Goal: Transaction & Acquisition: Purchase product/service

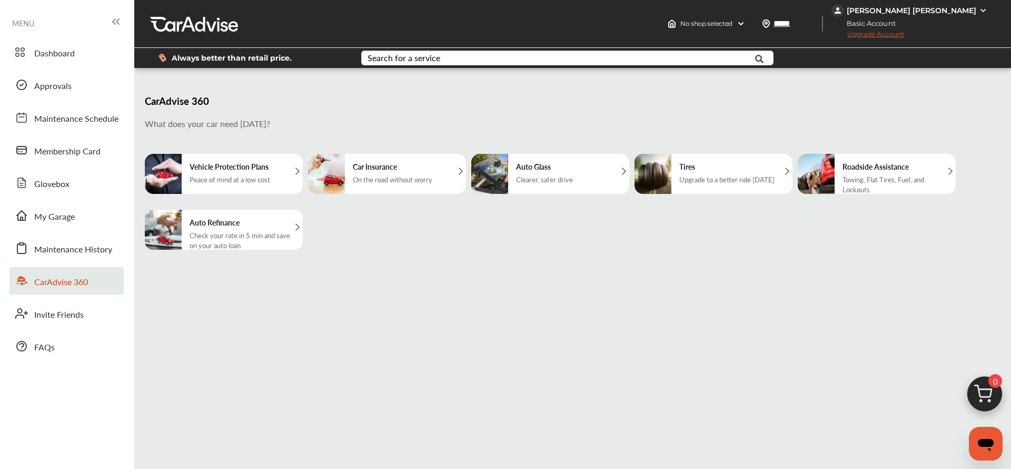
click at [672, 166] on div "Tires Upgrade to a better ride [DATE]" at bounding box center [714, 174] width 158 height 40
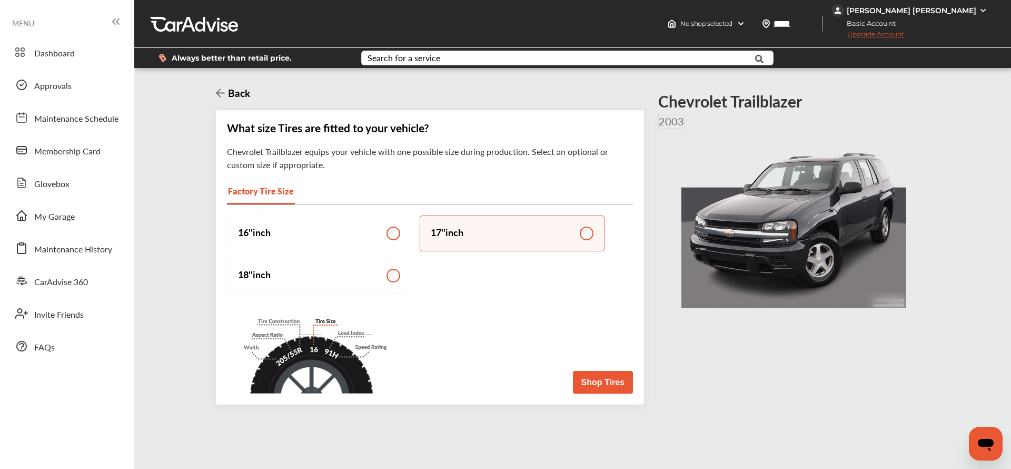
click at [590, 384] on button "Shop Tires" at bounding box center [603, 382] width 60 height 23
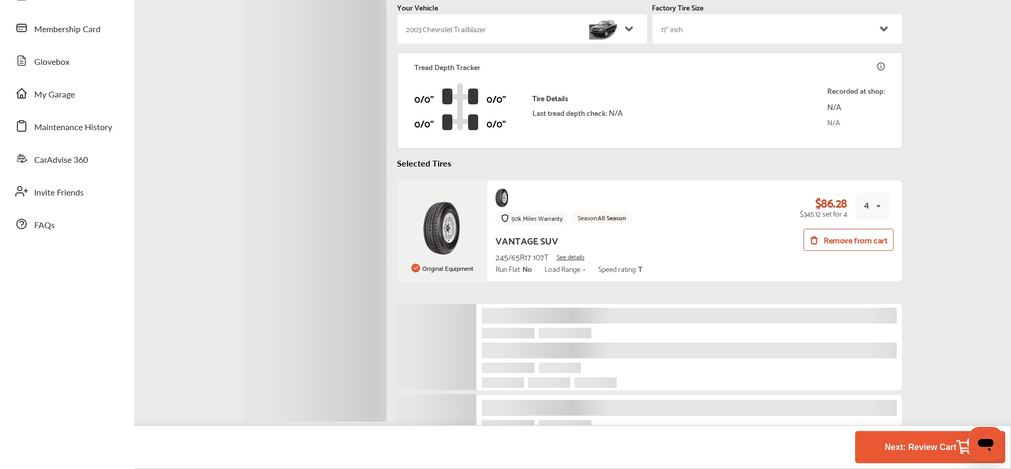
scroll to position [1, 0]
click at [910, 448] on button "Next: Review Cart 4" at bounding box center [930, 446] width 97 height 19
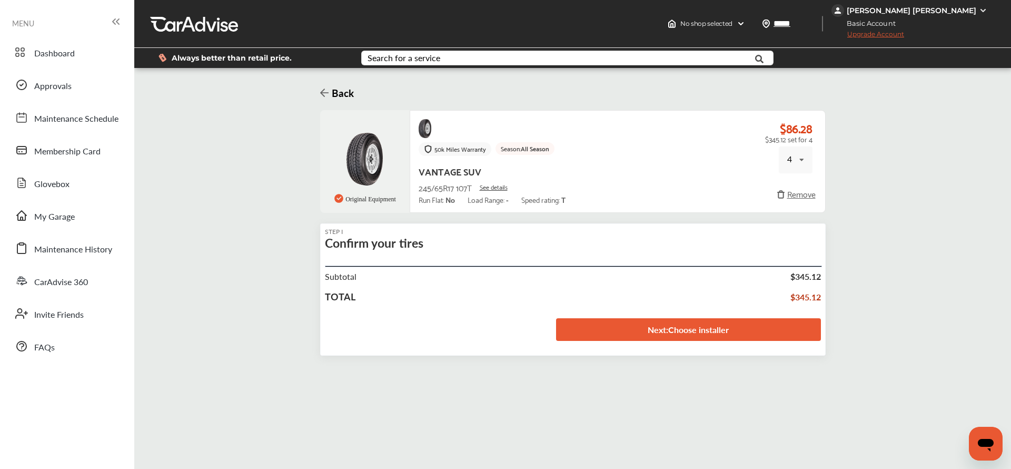
click at [619, 336] on link "Next : Choose installer" at bounding box center [688, 329] width 265 height 23
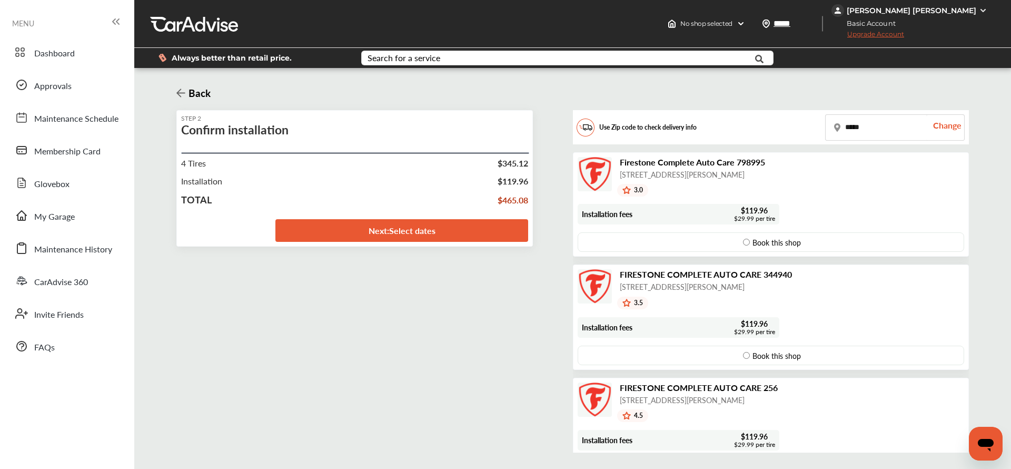
click at [437, 226] on link "Next : Select dates" at bounding box center [401, 230] width 253 height 23
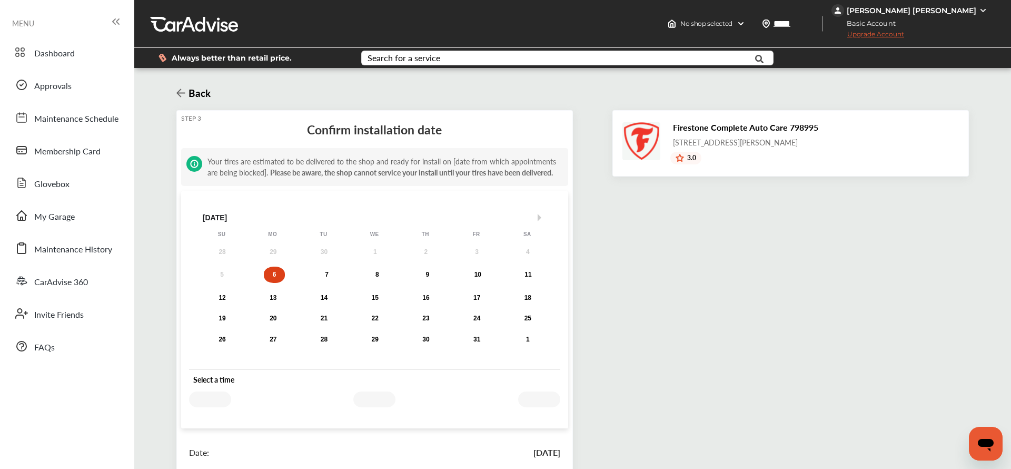
click at [976, 11] on div "[PERSON_NAME] [PERSON_NAME]" at bounding box center [912, 10] width 130 height 9
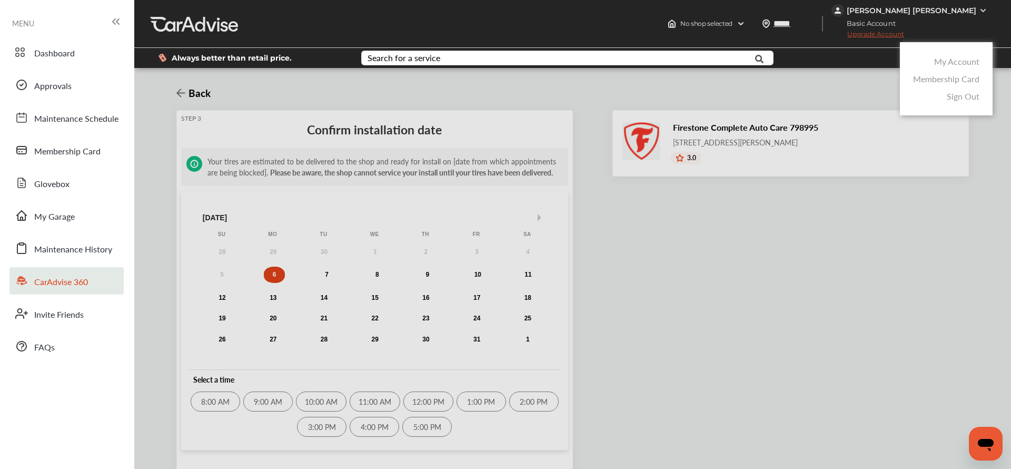
click at [77, 280] on span "CarAdvise 360" at bounding box center [61, 282] width 54 height 14
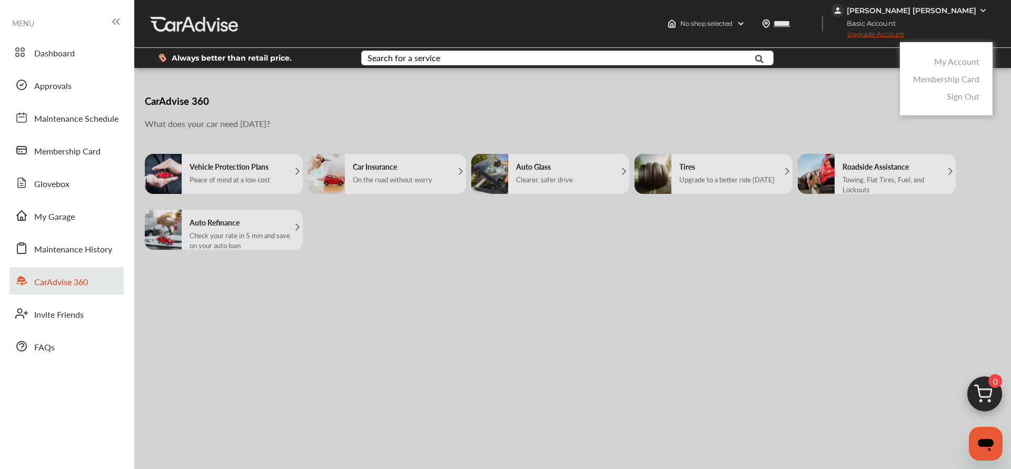
click at [959, 93] on link "Sign Out" at bounding box center [963, 96] width 33 height 12
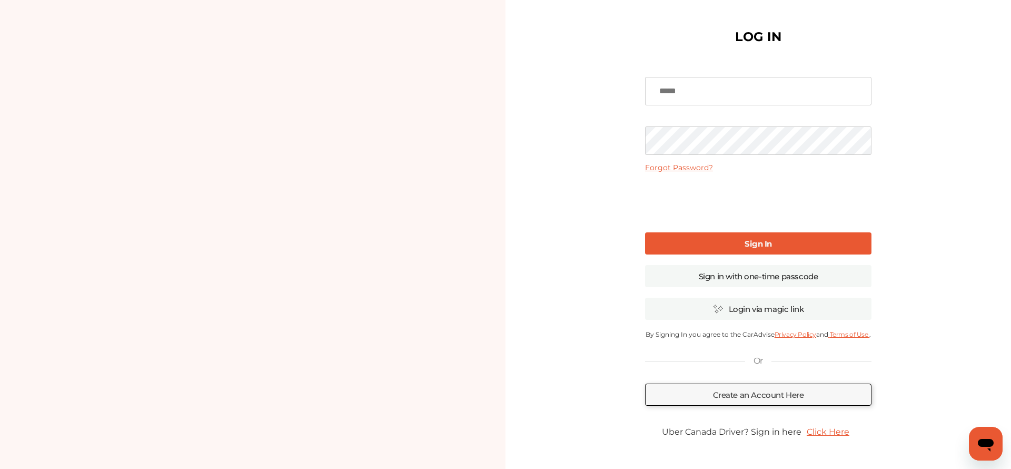
type input "**********"
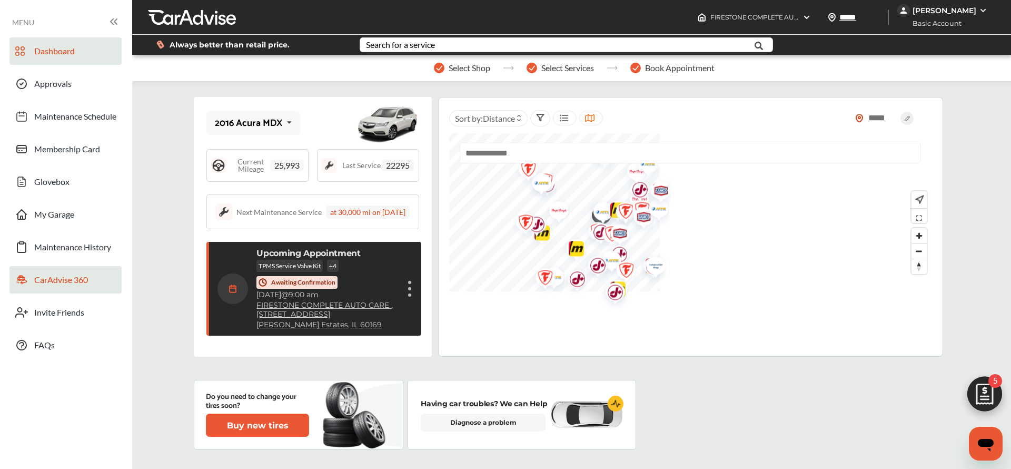
click at [56, 283] on span "CarAdvise 360" at bounding box center [61, 281] width 54 height 14
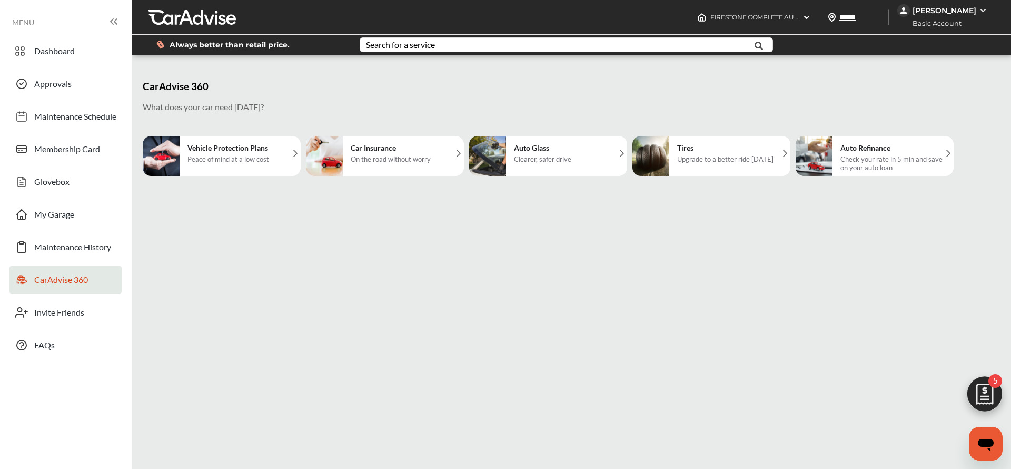
click at [684, 155] on div "Tires Upgrade to a better ride [DATE]" at bounding box center [725, 156] width 107 height 40
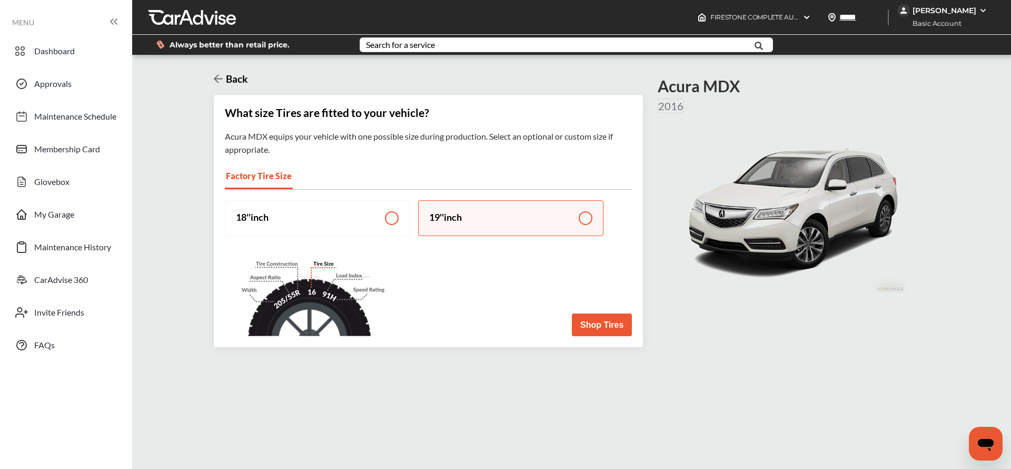
click at [615, 324] on button "Shop Tires" at bounding box center [602, 324] width 60 height 23
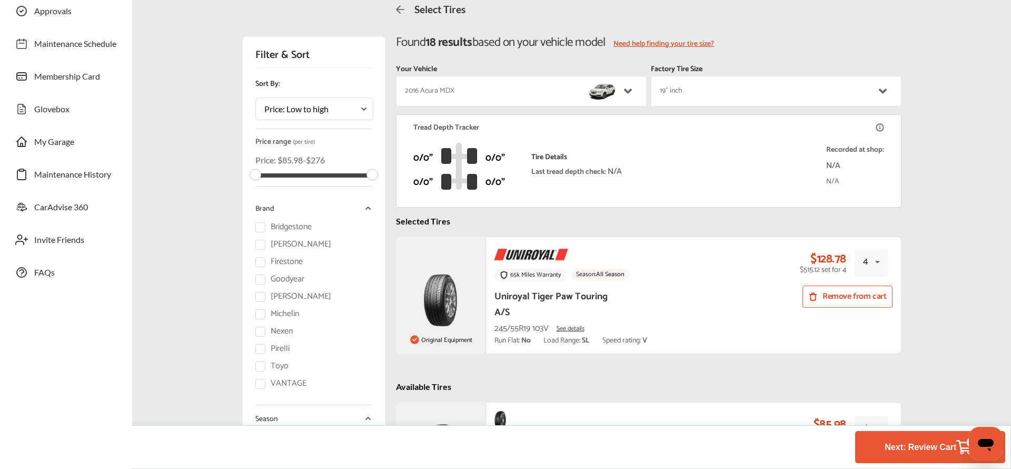
scroll to position [89, 0]
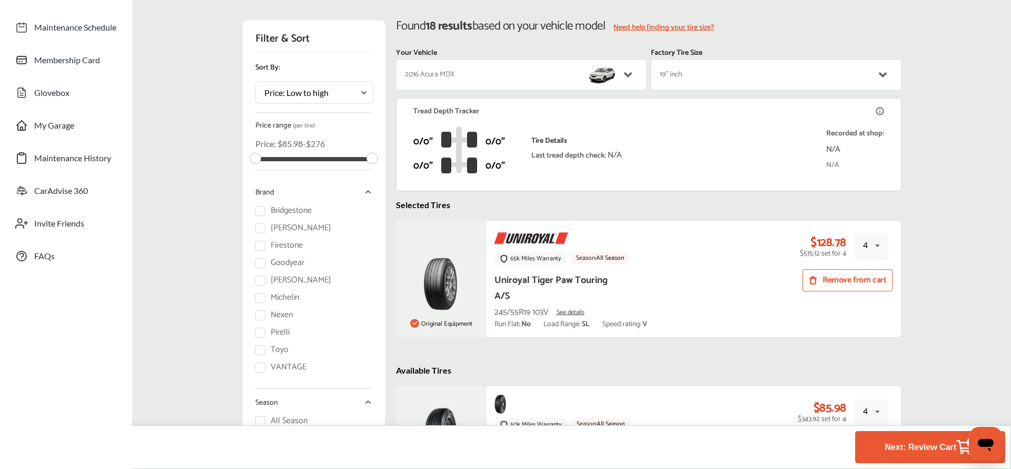
click at [912, 441] on button "Next: Review Cart 4" at bounding box center [930, 446] width 97 height 19
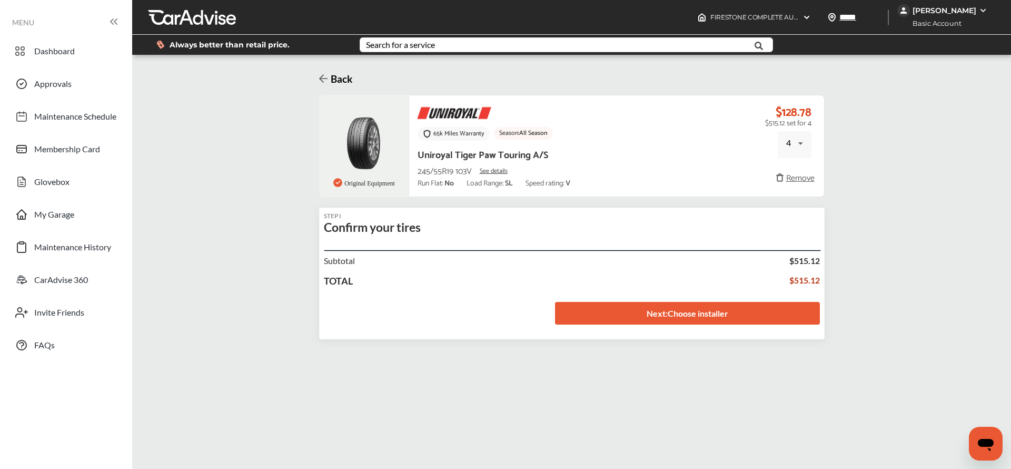
click at [662, 321] on link "Next : Choose installer" at bounding box center [687, 313] width 265 height 23
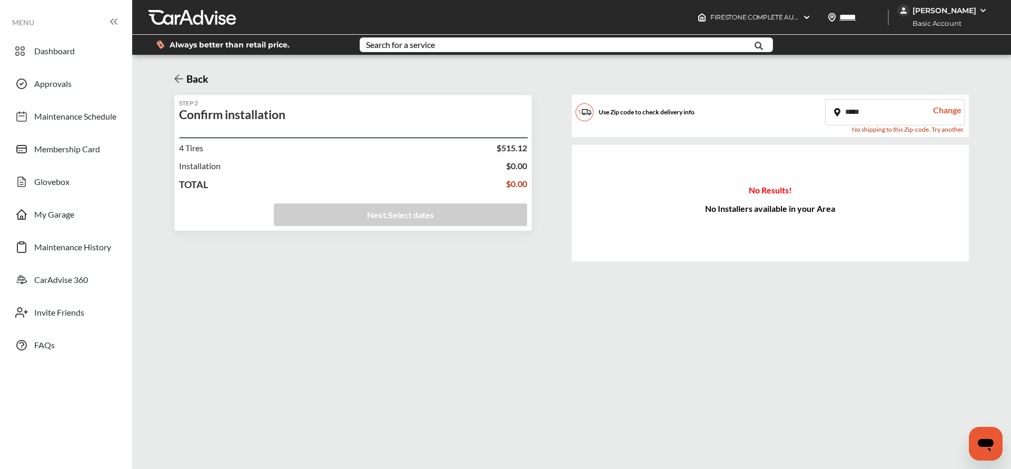
click at [873, 107] on input "*****" at bounding box center [876, 112] width 101 height 25
click at [868, 113] on input "*****" at bounding box center [876, 112] width 101 height 25
type input "*****"
click at [956, 110] on div "Change" at bounding box center [945, 112] width 38 height 25
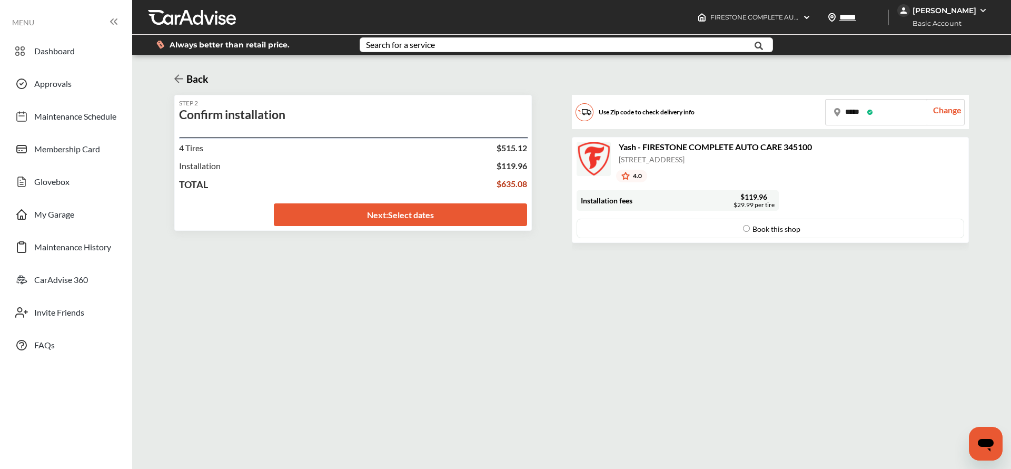
click at [447, 213] on link "Next : Select dates" at bounding box center [401, 214] width 254 height 23
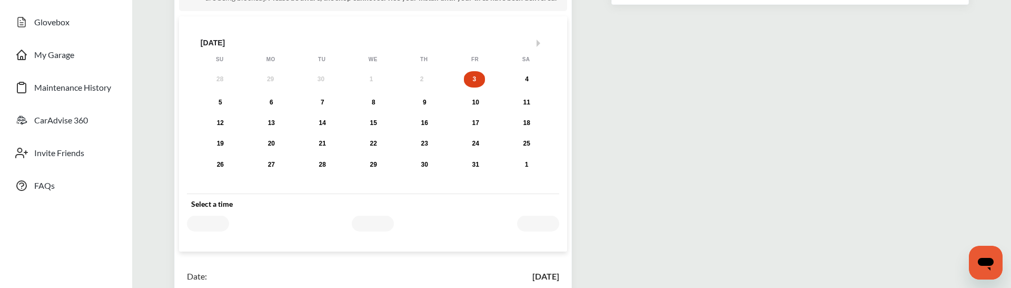
scroll to position [167, 0]
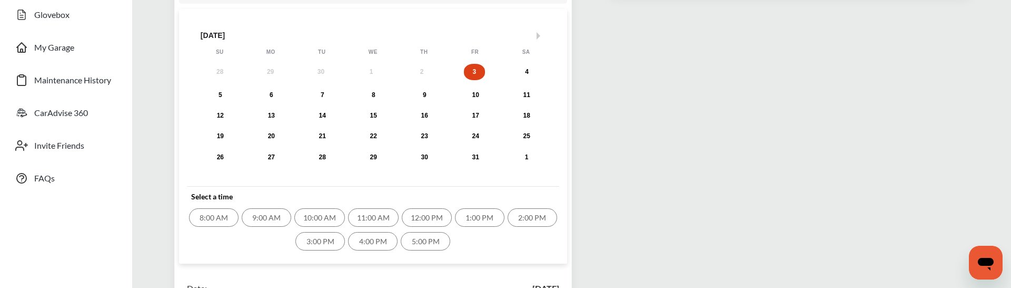
click at [374, 215] on div "11:00 AM" at bounding box center [373, 217] width 51 height 18
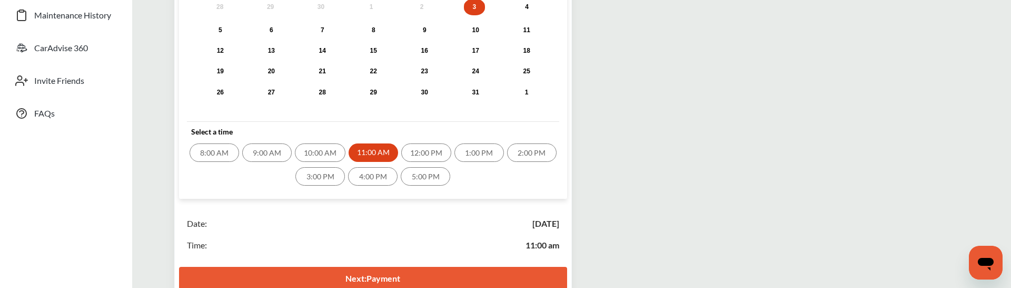
scroll to position [274, 0]
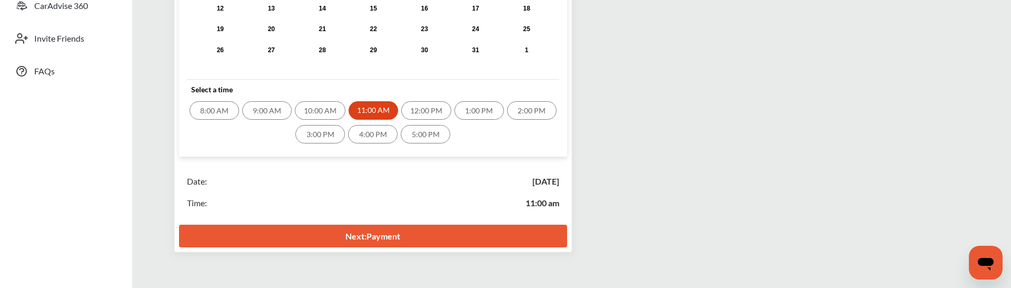
click at [393, 240] on link "Next : Payment" at bounding box center [373, 235] width 388 height 23
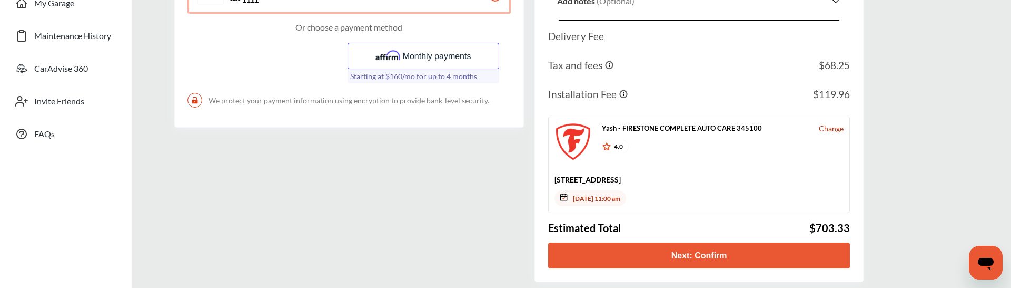
scroll to position [223, 0]
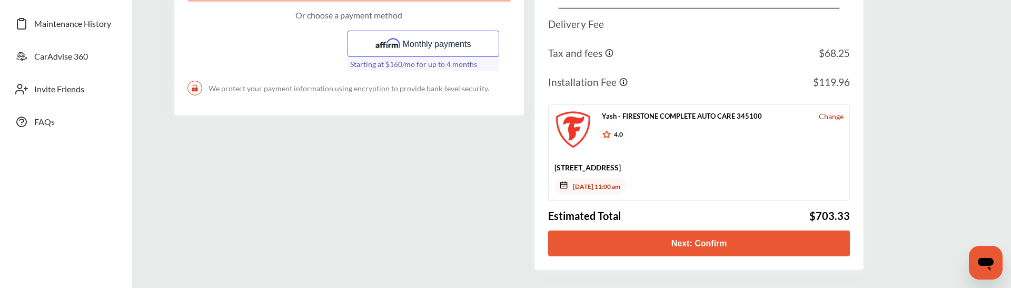
click at [629, 250] on button "Next: Confirm" at bounding box center [699, 243] width 302 height 26
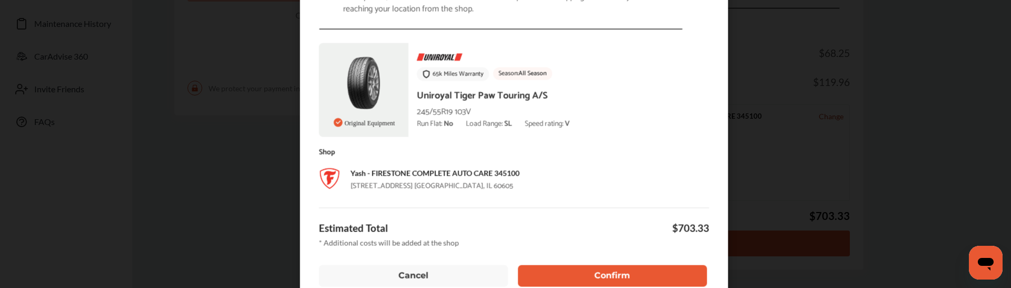
scroll to position [224, 0]
click at [562, 268] on button "Confirm" at bounding box center [612, 275] width 189 height 22
